Goal: Information Seeking & Learning: Learn about a topic

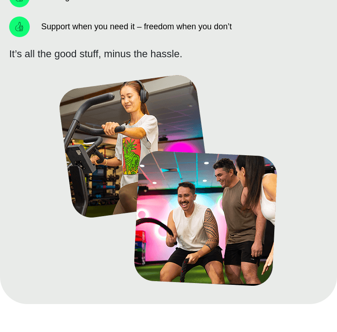
scroll to position [589, 0]
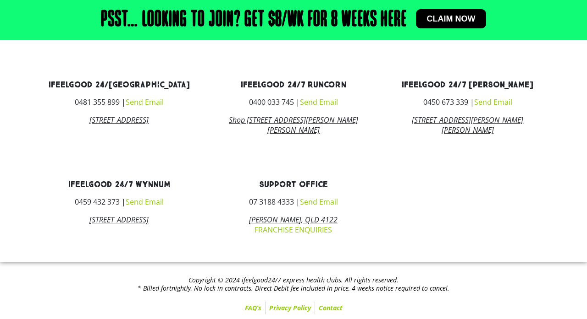
scroll to position [1090, 0]
click at [442, 81] on link "ifeelgood 24/7 Underwood" at bounding box center [468, 85] width 132 height 11
click at [442, 88] on link "ifeelgood 24/7 Underwood" at bounding box center [468, 85] width 132 height 11
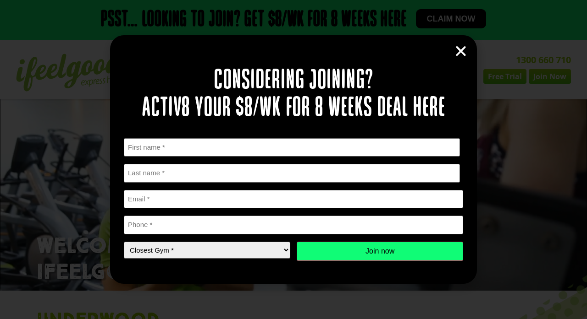
click at [451, 51] on div "Considering joining? Activ8 your $8/wk for 8 weeks deal here " * " indicates re…" at bounding box center [293, 159] width 367 height 248
click at [464, 53] on icon "Close" at bounding box center [461, 51] width 14 height 14
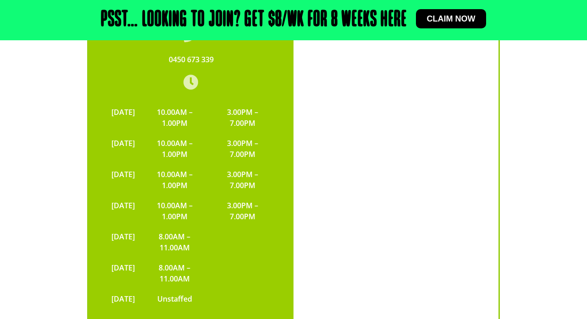
scroll to position [2161, 0]
